Goal: Use online tool/utility: Utilize a website feature to perform a specific function

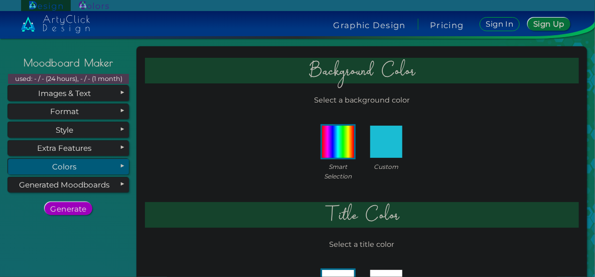
click at [83, 169] on div "Colors" at bounding box center [68, 166] width 121 height 15
click at [386, 145] on img at bounding box center [387, 142] width 32 height 32
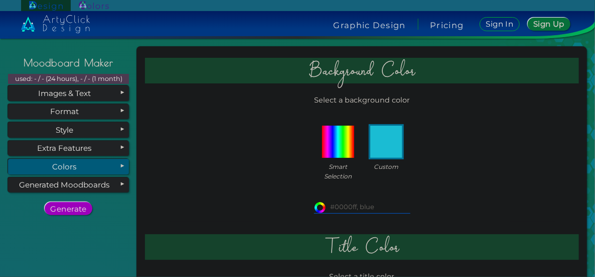
click at [363, 205] on input at bounding box center [362, 206] width 96 height 11
click at [325, 144] on img at bounding box center [338, 142] width 32 height 32
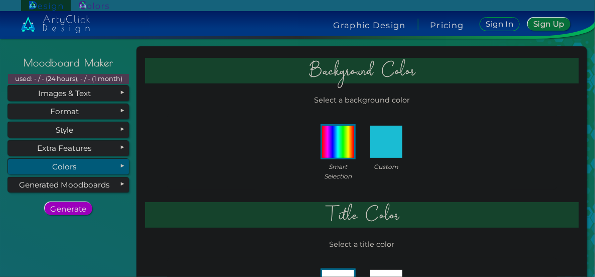
click at [374, 149] on img at bounding box center [387, 142] width 32 height 32
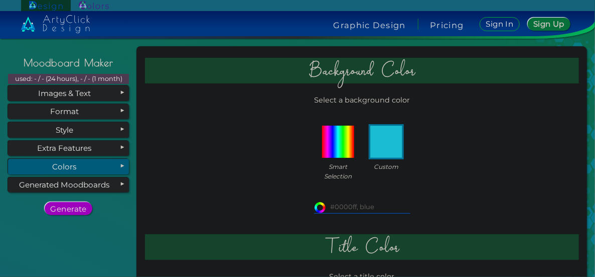
click at [348, 204] on input at bounding box center [362, 206] width 96 height 11
paste input "#05400d"
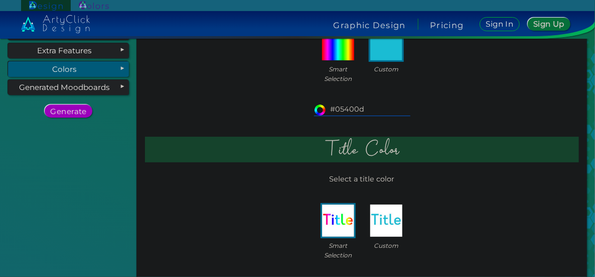
scroll to position [100, 0]
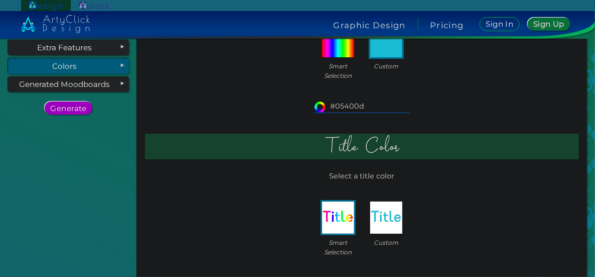
type input "#05400d"
click at [365, 175] on p "Select a title color" at bounding box center [362, 176] width 434 height 19
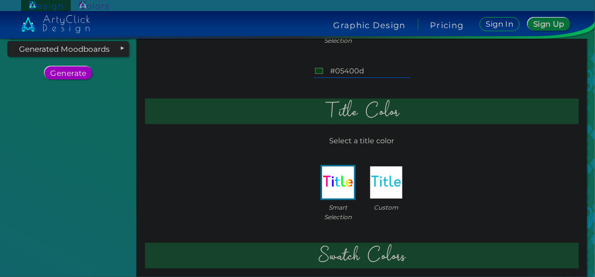
scroll to position [151, 0]
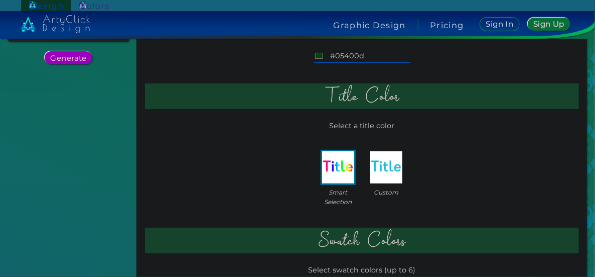
click at [379, 190] on span "Custom" at bounding box center [386, 192] width 25 height 10
click at [381, 175] on img at bounding box center [387, 167] width 32 height 32
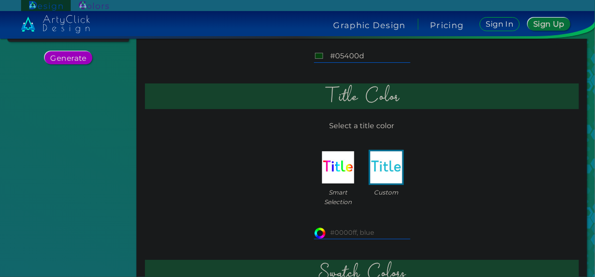
click at [349, 231] on input at bounding box center [362, 232] width 96 height 11
paste input "#10146a"
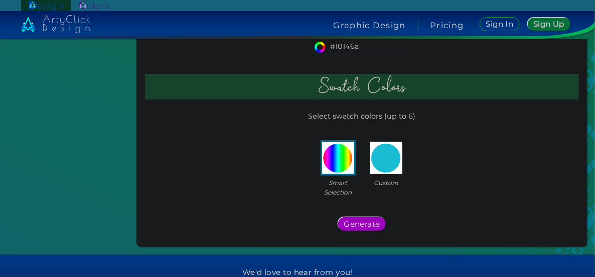
scroll to position [351, 0]
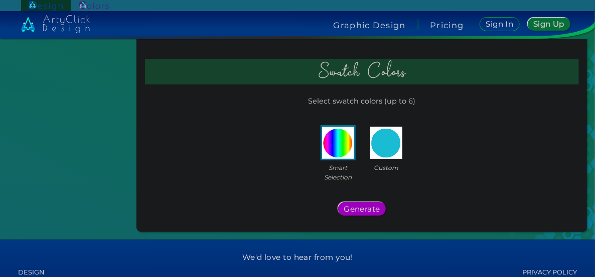
type input "#10146a"
click at [379, 148] on img at bounding box center [387, 143] width 32 height 32
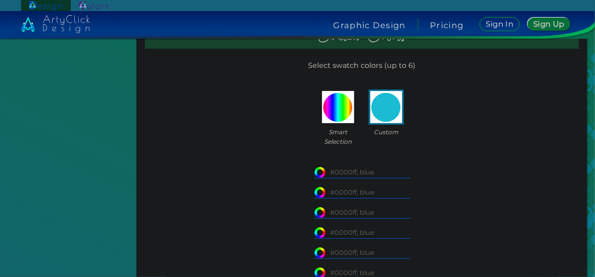
scroll to position [452, 0]
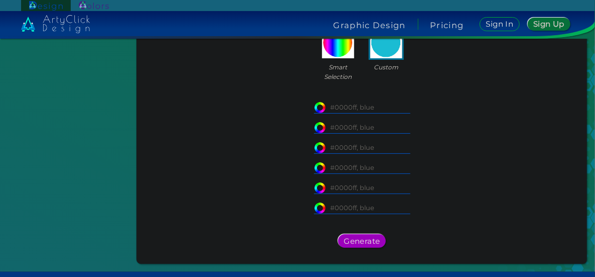
click at [350, 109] on input at bounding box center [362, 106] width 96 height 11
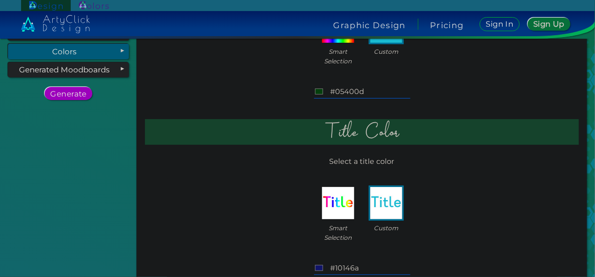
scroll to position [100, 0]
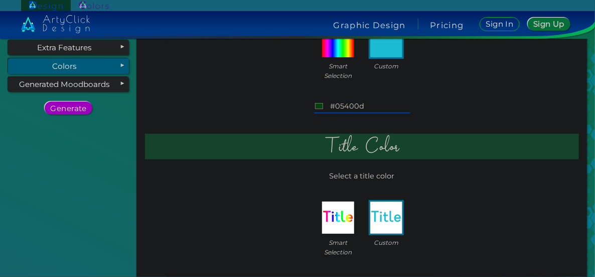
click at [347, 102] on input "#05400d" at bounding box center [362, 106] width 96 height 11
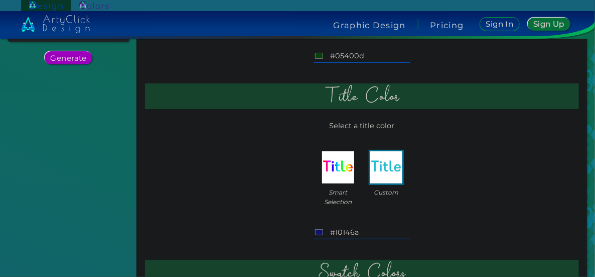
scroll to position [201, 0]
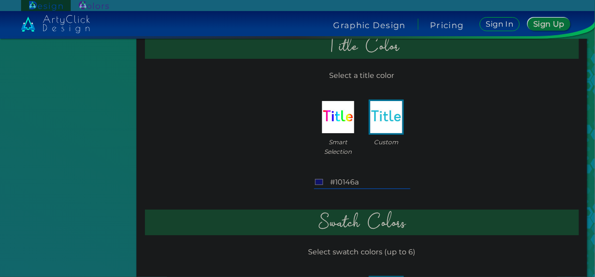
click at [378, 126] on img at bounding box center [387, 117] width 32 height 32
click at [357, 184] on input "#10146a" at bounding box center [362, 182] width 96 height 11
paste input "#fbe400"
click at [332, 181] on input "##fbe400" at bounding box center [362, 182] width 96 height 11
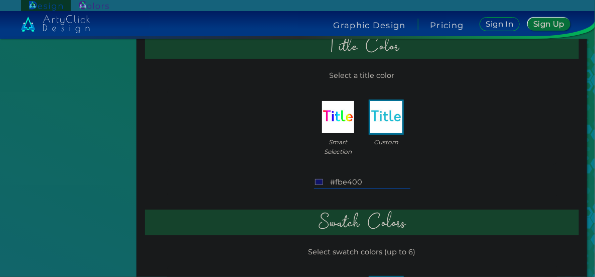
type input "#fbe400"
click at [408, 172] on div "#fbe400 #fbe400" at bounding box center [362, 183] width 391 height 28
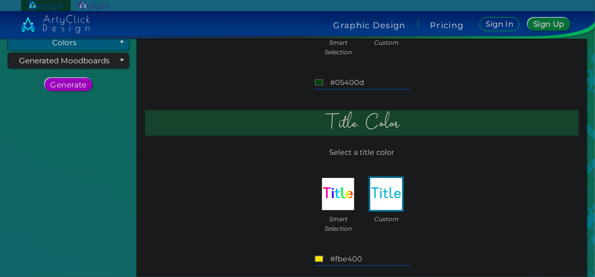
scroll to position [50, 0]
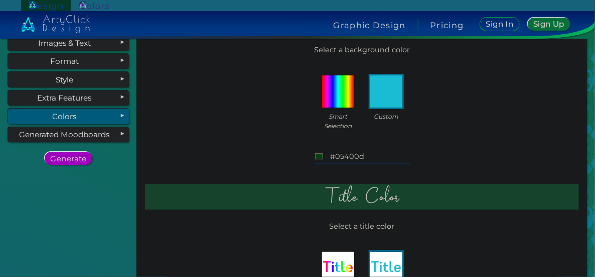
click at [353, 157] on input "#05400d" at bounding box center [362, 156] width 96 height 11
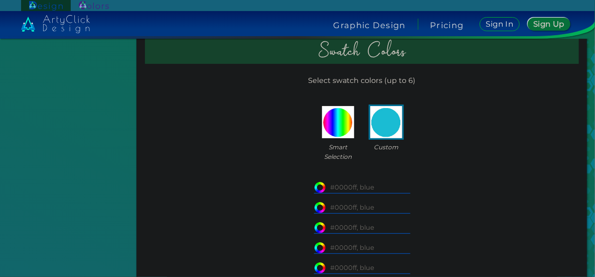
scroll to position [402, 0]
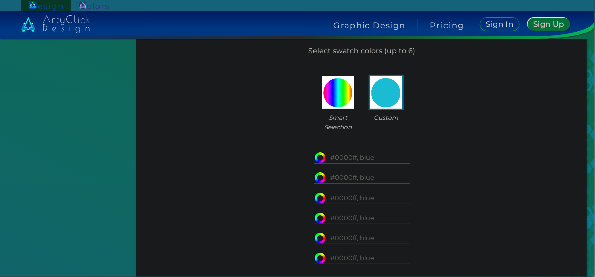
click at [362, 153] on input at bounding box center [362, 157] width 96 height 11
paste input "05400d"
type input "05400d"
click at [343, 172] on input at bounding box center [362, 177] width 96 height 11
paste input "#10146a"
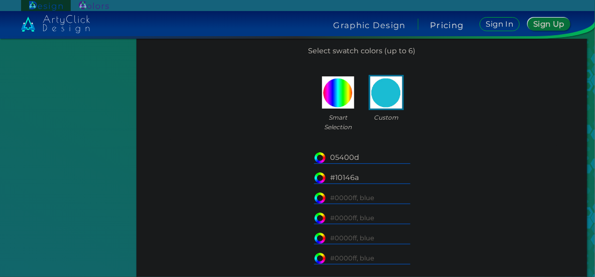
type input "#10146a"
click at [327, 158] on input "05400d" at bounding box center [362, 157] width 96 height 11
type input "#05400d"
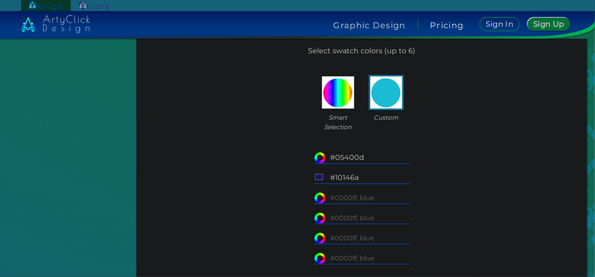
click at [432, 158] on div "#05400d #05400d #10146a #10146a" at bounding box center [362, 208] width 391 height 129
click at [360, 197] on input at bounding box center [362, 197] width 96 height 11
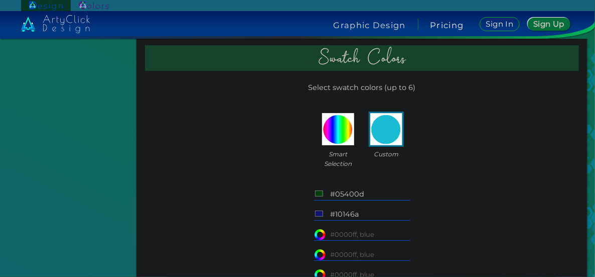
scroll to position [301, 0]
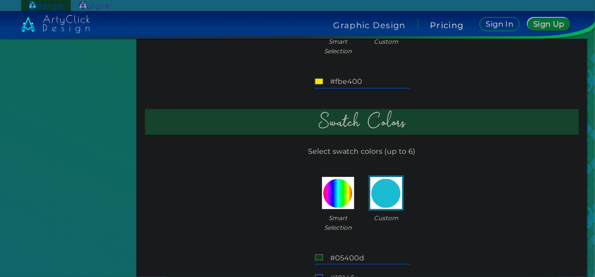
click at [339, 83] on input "#fbe400" at bounding box center [362, 81] width 96 height 11
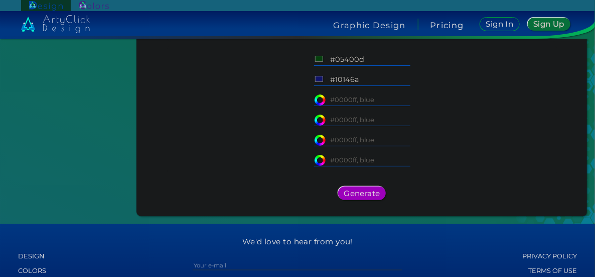
scroll to position [502, 0]
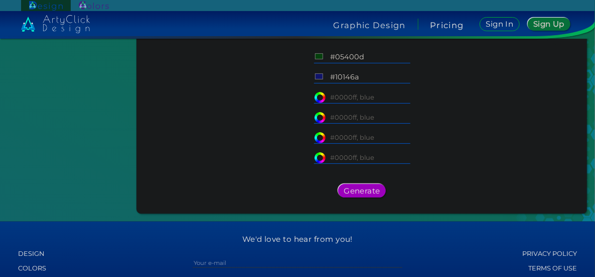
click at [356, 98] on input at bounding box center [362, 96] width 96 height 11
paste input "#fbe400"
type input "#fbe400"
click at [379, 113] on input at bounding box center [362, 116] width 96 height 11
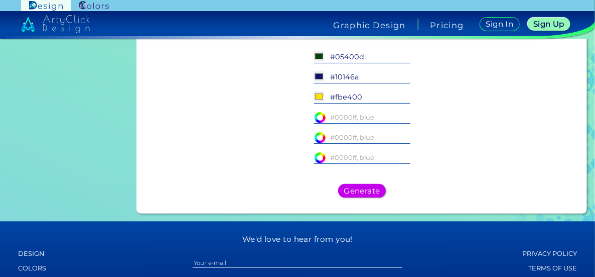
click at [352, 119] on input at bounding box center [362, 116] width 96 height 11
paste input "742B91"
click at [328, 117] on input "742B91" at bounding box center [362, 116] width 96 height 11
type input "#742B91"
type input "#742b91"
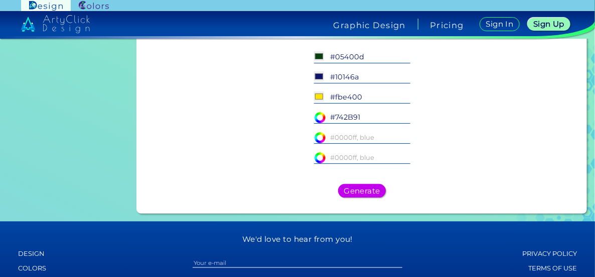
click at [351, 141] on input at bounding box center [362, 137] width 96 height 11
click at [337, 144] on div "#05400d #05400d #10146a #10146a" at bounding box center [362, 107] width 391 height 129
click at [337, 140] on input at bounding box center [362, 137] width 96 height 11
paste input "FF72A6"
click at [328, 138] on input "FF72A6" at bounding box center [362, 137] width 96 height 11
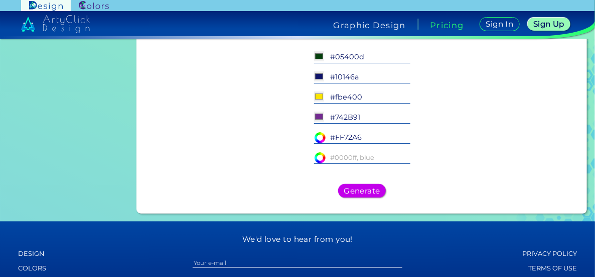
type input "#FF72A6"
type input "#ff72a6"
click at [348, 153] on input at bounding box center [362, 157] width 96 height 11
click at [348, 155] on input at bounding box center [362, 157] width 96 height 11
type input "#ffffff"
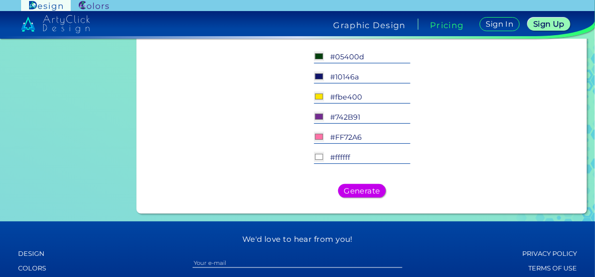
click at [419, 163] on div "#05400d #05400d #10146a #10146a" at bounding box center [362, 107] width 391 height 129
click at [365, 188] on h5 "Generate" at bounding box center [362, 190] width 33 height 7
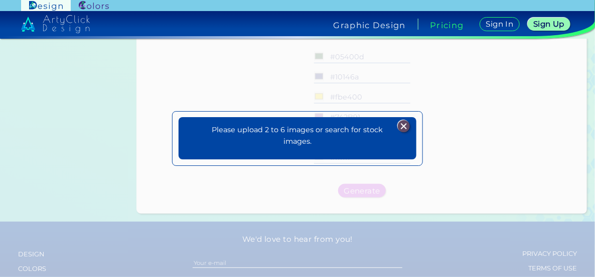
scroll to position [0, 0]
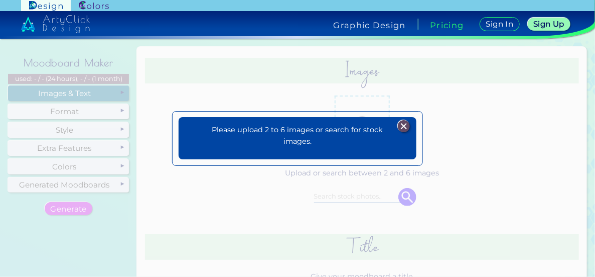
click at [410, 124] on img at bounding box center [404, 126] width 12 height 12
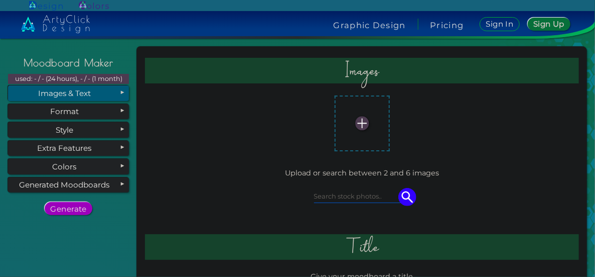
click at [120, 217] on div "Self-Executing Designs Ready in Seconds Follow the 4 easy steps to generate you…" at bounding box center [68, 222] width 129 height 358
click at [358, 123] on img at bounding box center [362, 123] width 14 height 14
click at [0, 0] on input "file" at bounding box center [0, 0] width 0 height 0
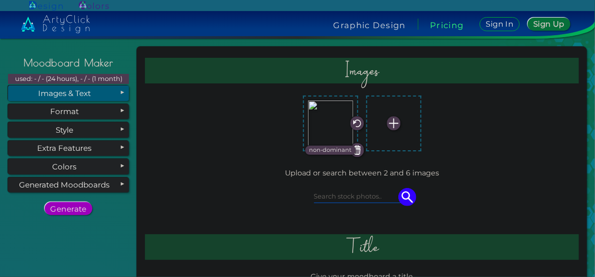
click at [389, 123] on img at bounding box center [394, 123] width 14 height 14
click at [0, 0] on input "file" at bounding box center [0, 0] width 0 height 0
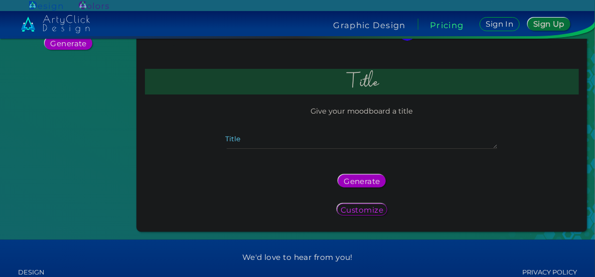
scroll to position [151, 0]
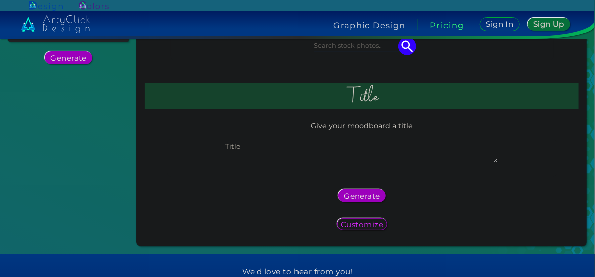
click at [365, 154] on textarea "Title" at bounding box center [362, 157] width 271 height 12
type textarea "Assignment"
click at [368, 197] on h5 "Generate" at bounding box center [362, 195] width 33 height 7
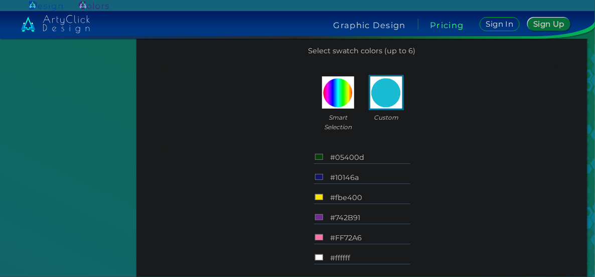
scroll to position [552, 0]
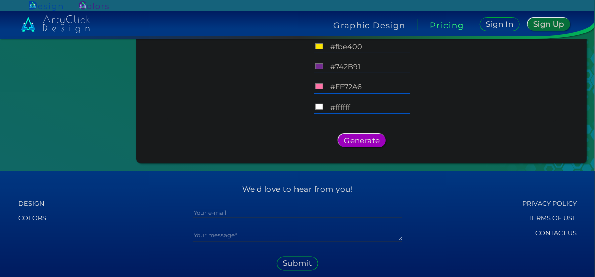
click at [362, 147] on div "Generate" at bounding box center [362, 140] width 426 height 21
click at [366, 142] on h5 "Generate" at bounding box center [362, 140] width 33 height 7
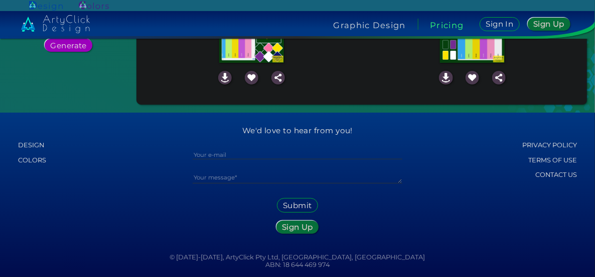
scroll to position [0, 0]
